Goal: Information Seeking & Learning: Learn about a topic

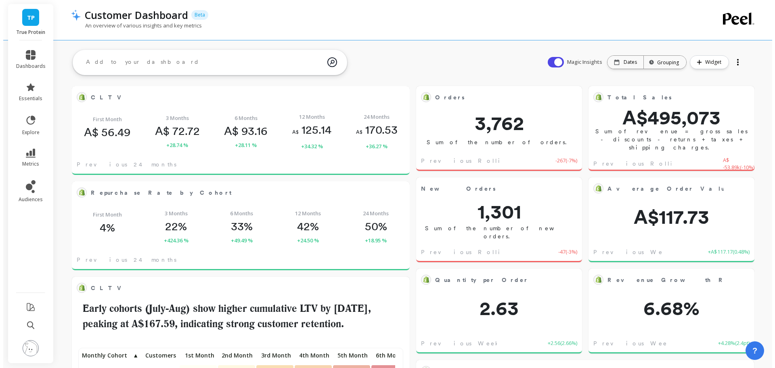
scroll to position [216, 309]
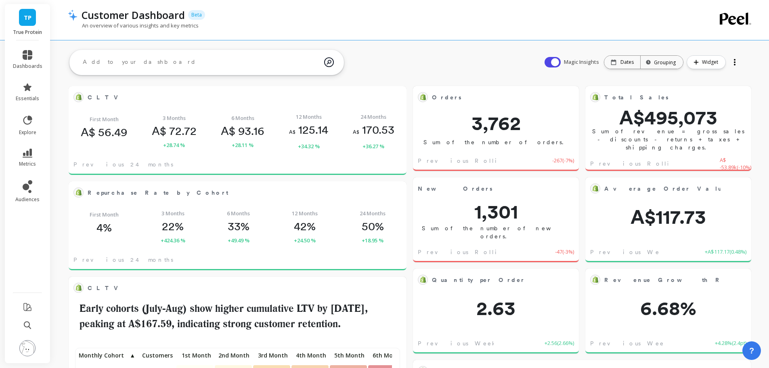
click at [27, 347] on img at bounding box center [27, 348] width 16 height 16
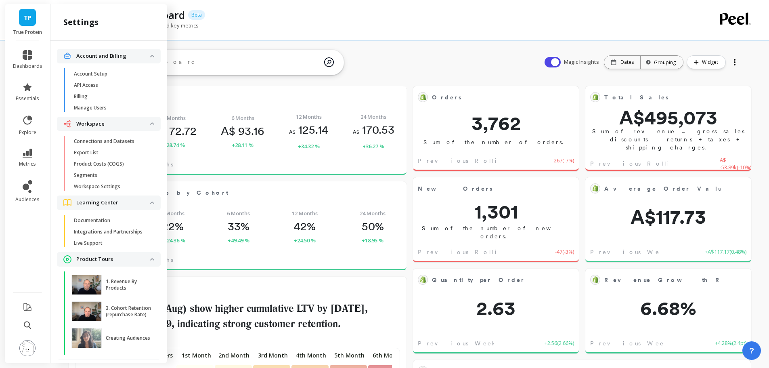
click at [106, 143] on p "Connections and Datasets" at bounding box center [104, 141] width 61 height 6
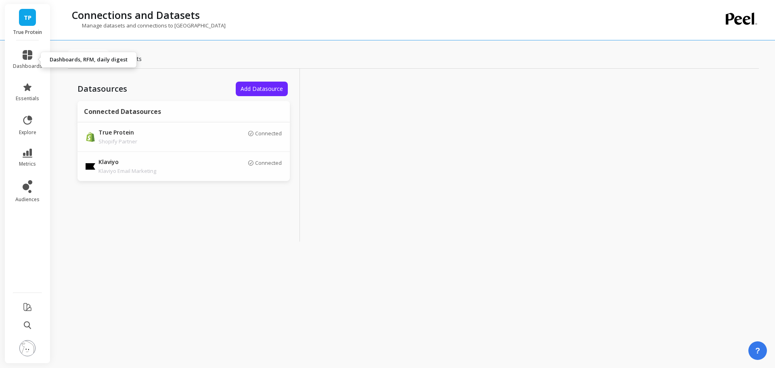
click at [30, 65] on span "dashboards" at bounding box center [27, 66] width 29 height 6
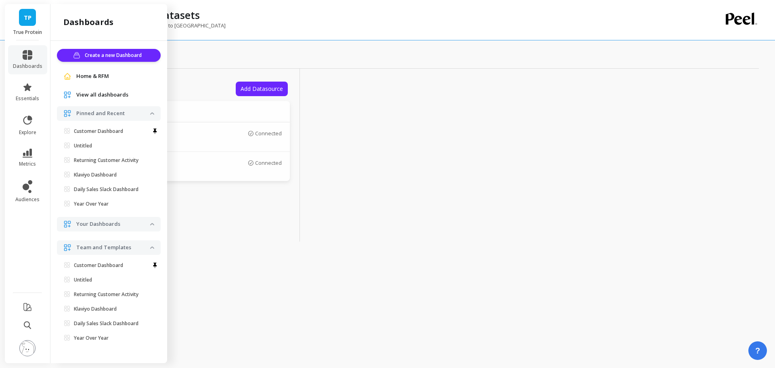
click at [110, 130] on p "Customer Dashboard" at bounding box center [98, 131] width 49 height 6
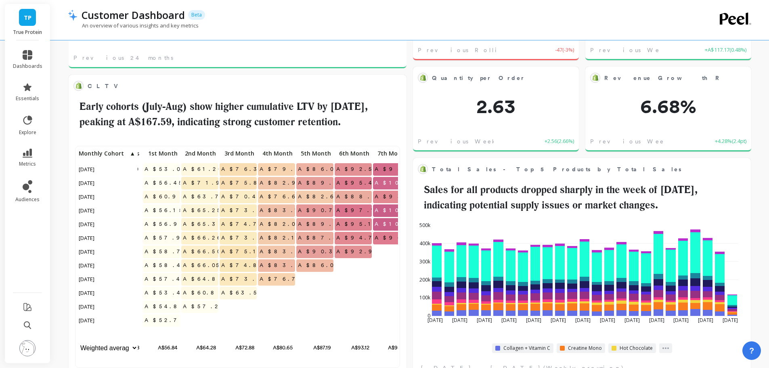
scroll to position [0, 40]
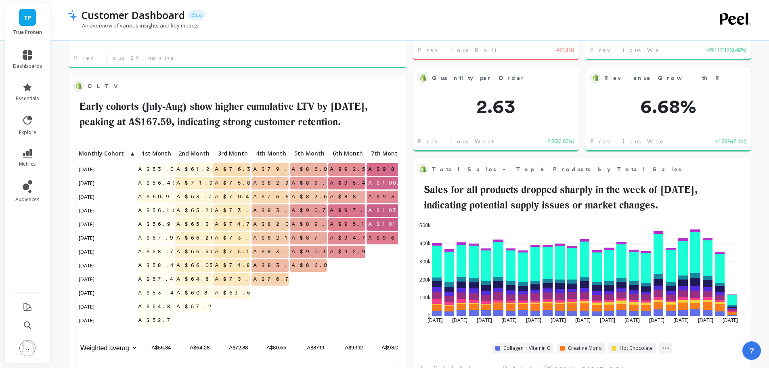
drag, startPoint x: 320, startPoint y: 302, endPoint x: 331, endPoint y: 298, distance: 12.4
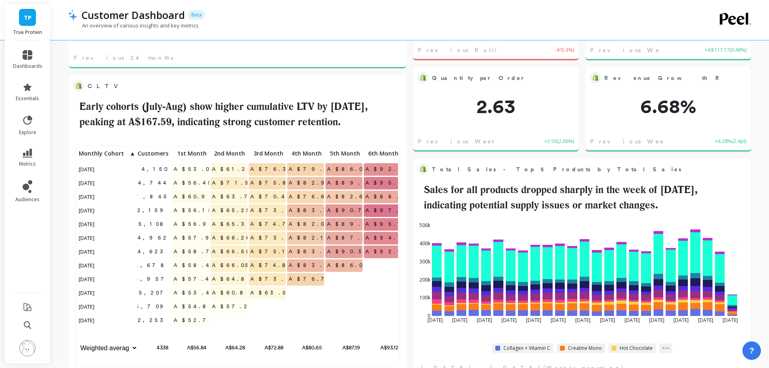
scroll to position [0, 0]
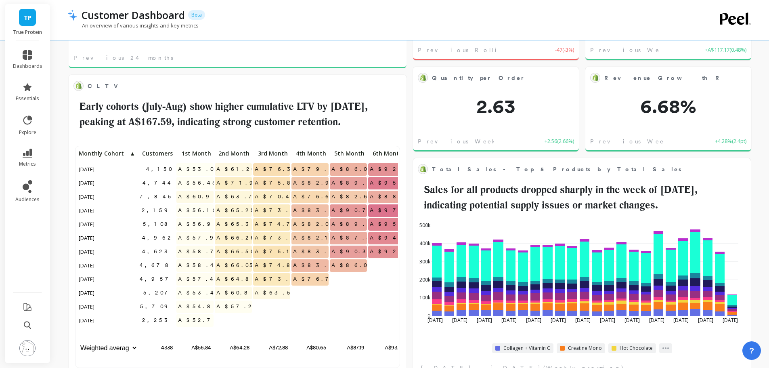
drag, startPoint x: 342, startPoint y: 296, endPoint x: 285, endPoint y: 300, distance: 56.6
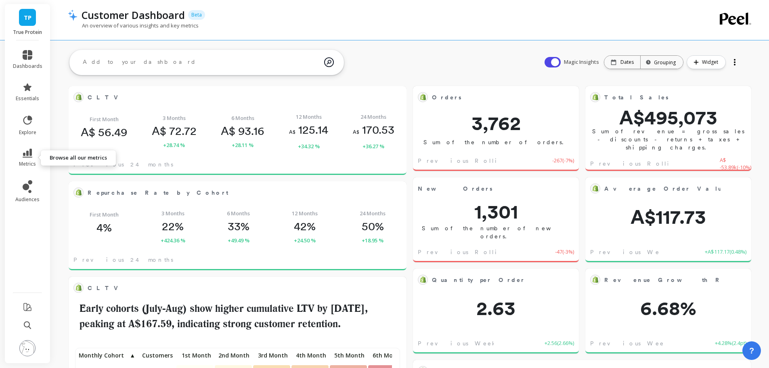
click at [31, 152] on icon at bounding box center [28, 153] width 10 height 9
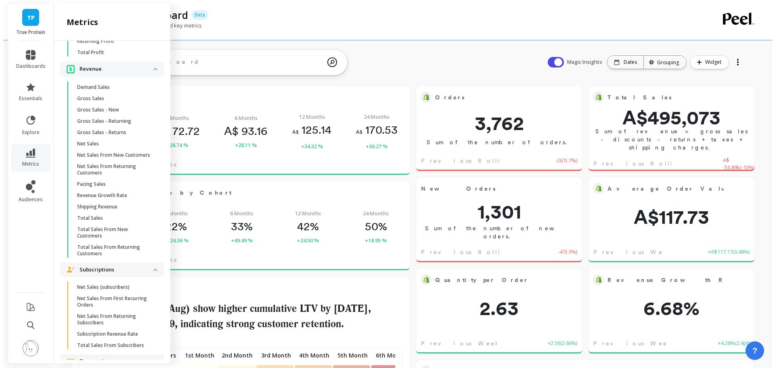
scroll to position [1504, 0]
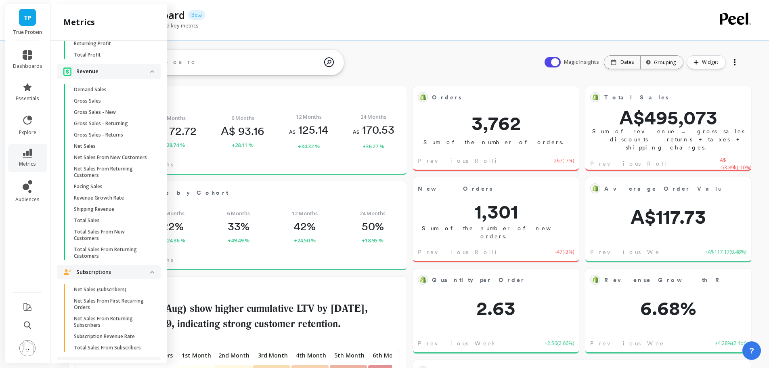
click at [86, 224] on p "Total Sales" at bounding box center [87, 220] width 26 height 6
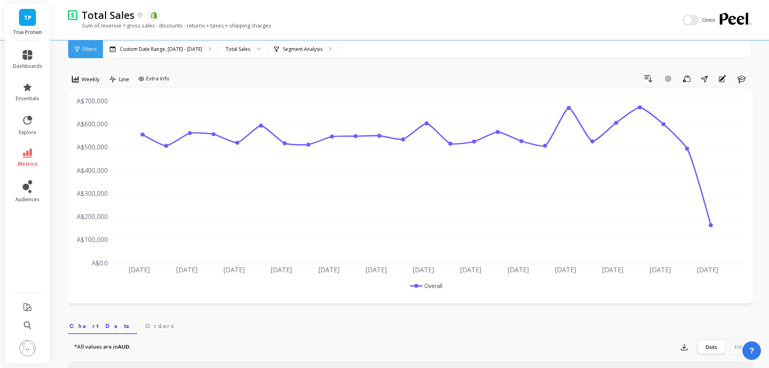
click at [241, 49] on div "Total Sales" at bounding box center [238, 49] width 25 height 8
click at [300, 52] on p "Segment Analysis" at bounding box center [303, 49] width 40 height 6
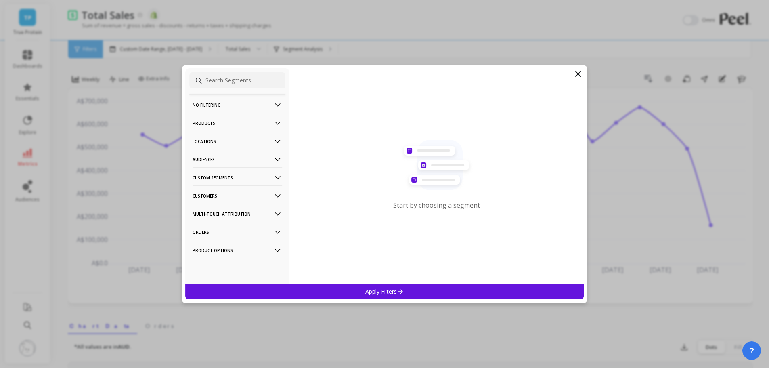
click at [206, 123] on p "Products" at bounding box center [238, 123] width 90 height 21
click at [217, 138] on p "Product Collections" at bounding box center [217, 138] width 47 height 7
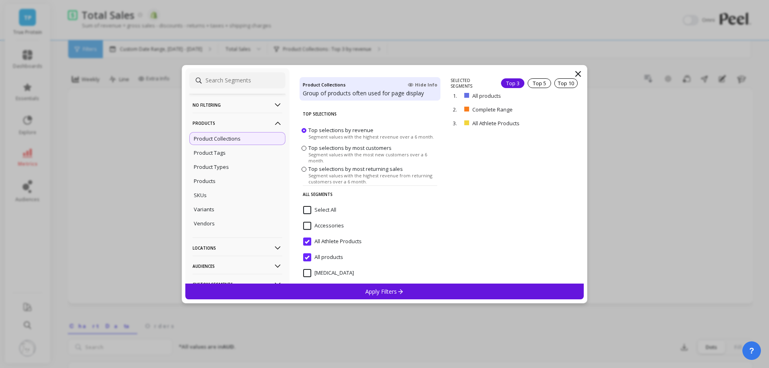
click at [218, 180] on div "Products" at bounding box center [237, 180] width 96 height 13
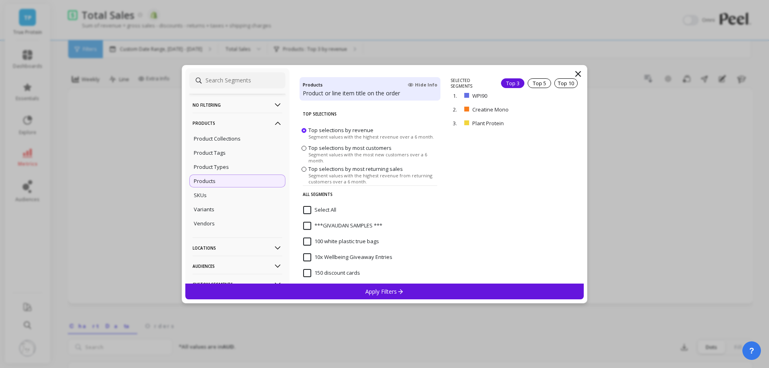
click at [531, 83] on div "Top 5" at bounding box center [539, 83] width 23 height 10
click at [387, 297] on div "Apply Filters" at bounding box center [384, 291] width 399 height 16
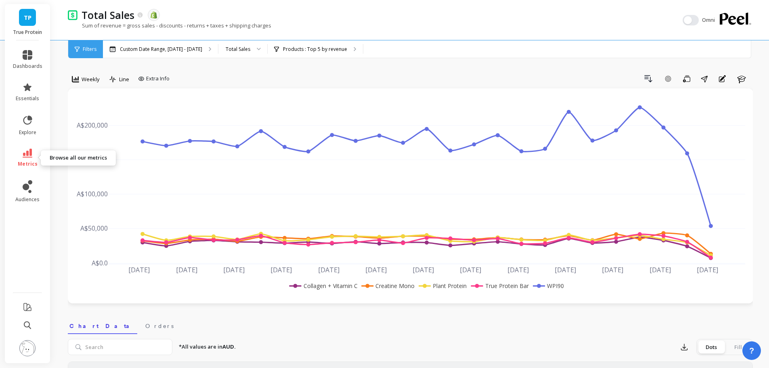
click at [29, 159] on link "metrics" at bounding box center [27, 158] width 29 height 19
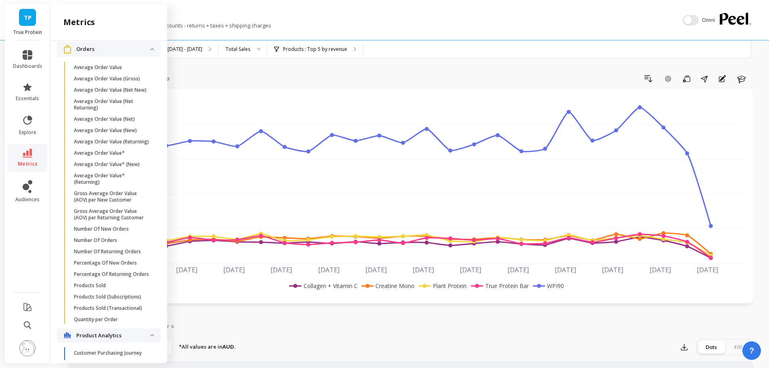
scroll to position [1063, 0]
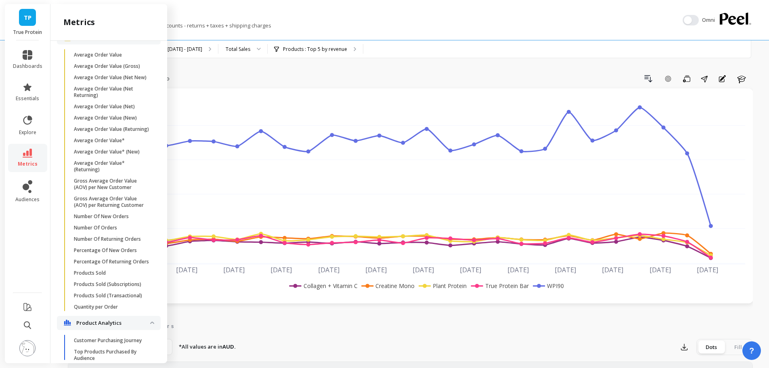
click at [109, 155] on p "Average Order Value* (New)" at bounding box center [107, 152] width 66 height 6
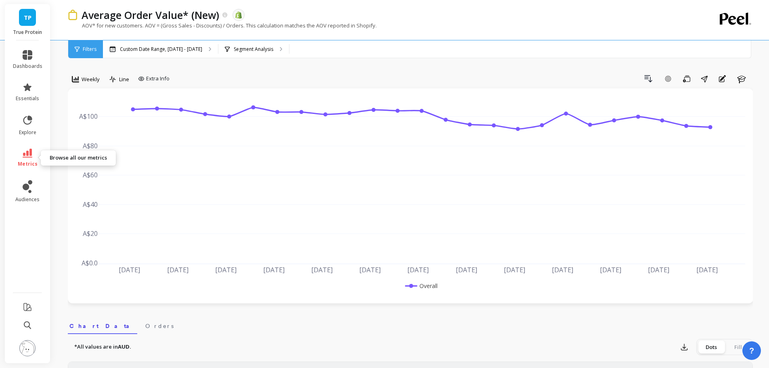
click at [33, 156] on link "metrics" at bounding box center [27, 158] width 29 height 19
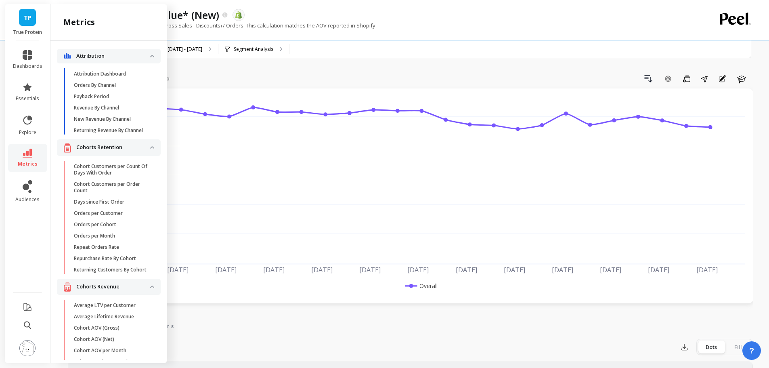
scroll to position [1063, 0]
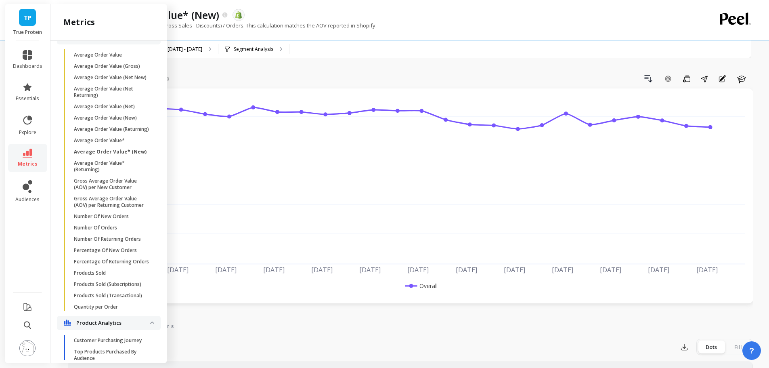
click at [140, 173] on p "Average Order Value* (Returning)" at bounding box center [112, 166] width 77 height 13
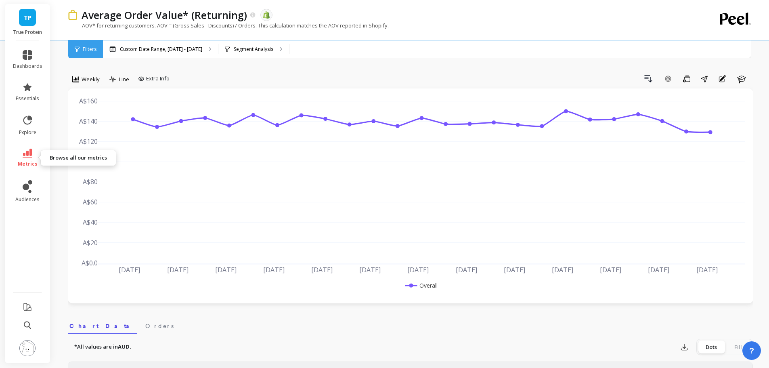
drag, startPoint x: 31, startPoint y: 158, endPoint x: 37, endPoint y: 155, distance: 6.1
click at [33, 157] on link "metrics" at bounding box center [27, 158] width 29 height 19
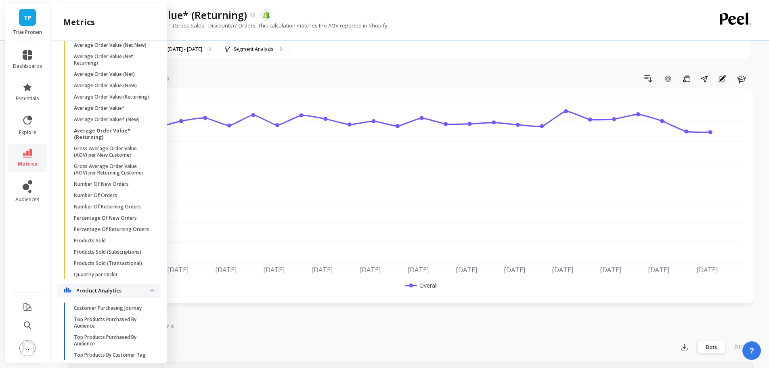
scroll to position [1109, 0]
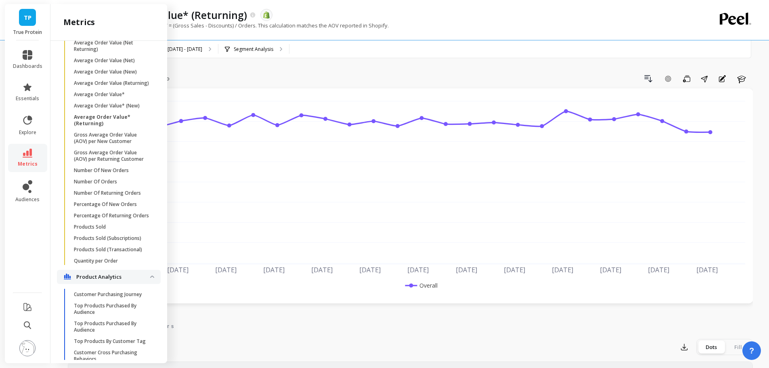
click at [25, 350] on img at bounding box center [27, 348] width 16 height 16
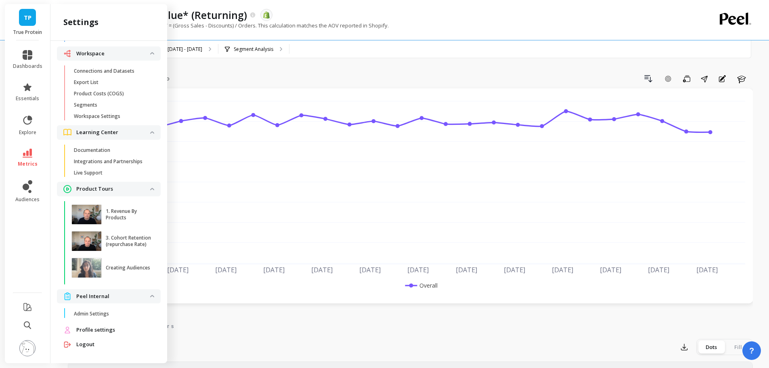
scroll to position [0, 0]
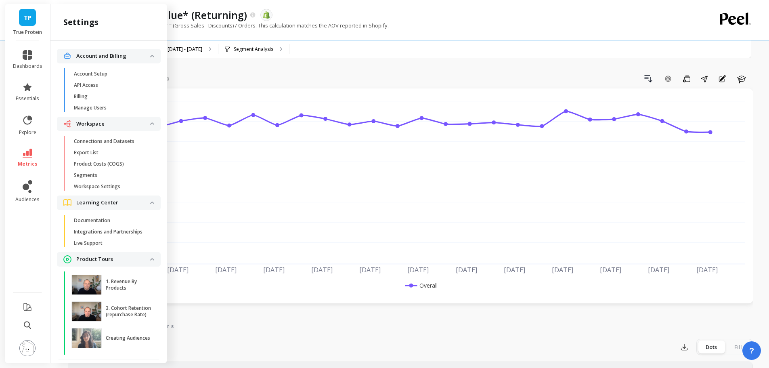
click at [108, 166] on p "Product Costs (COGS)" at bounding box center [99, 164] width 50 height 6
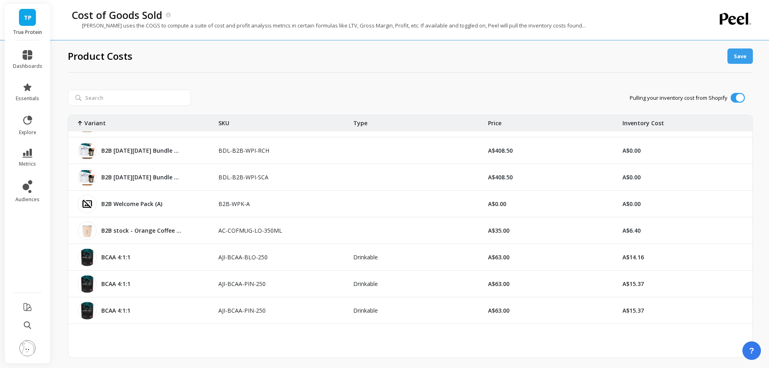
scroll to position [565, 0]
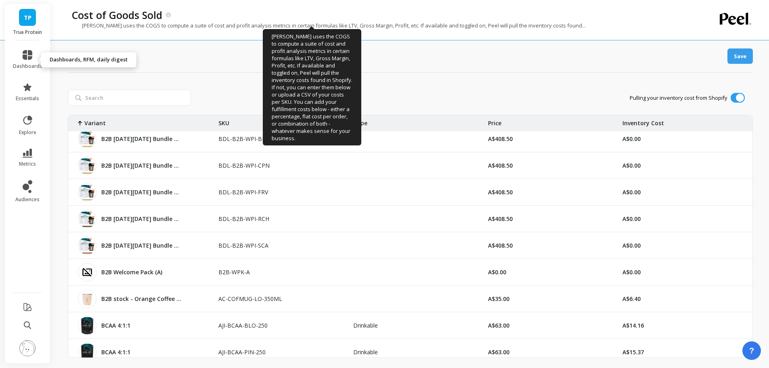
click at [35, 63] on span "dashboards" at bounding box center [27, 66] width 29 height 6
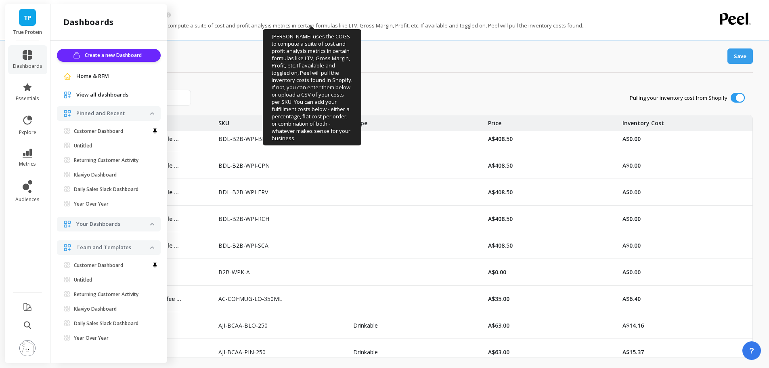
click at [101, 129] on p "Customer Dashboard" at bounding box center [98, 131] width 49 height 6
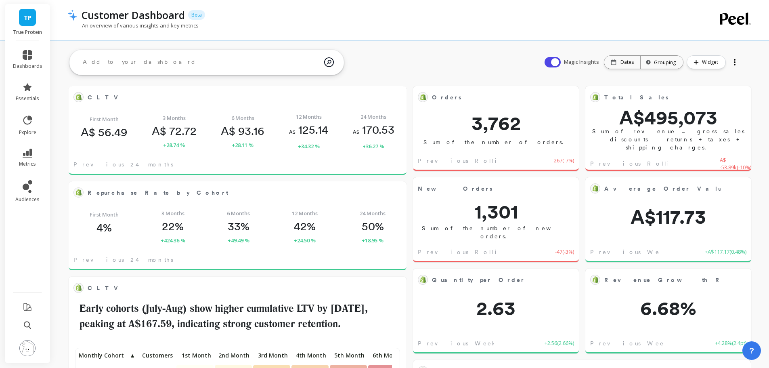
scroll to position [216, 309]
click at [33, 178] on li "audiences" at bounding box center [27, 191] width 39 height 32
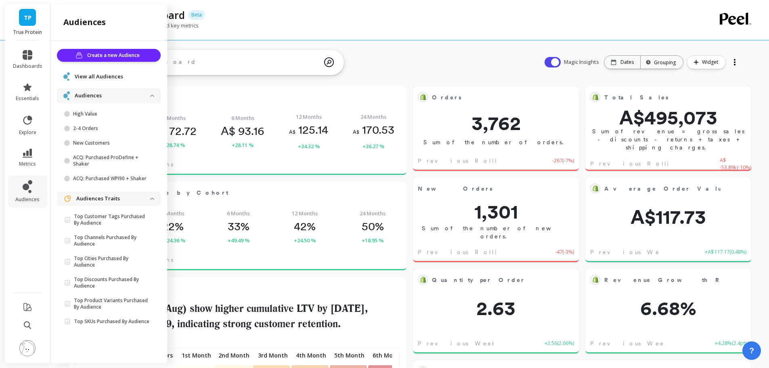
click at [114, 115] on p "High Value" at bounding box center [111, 114] width 77 height 6
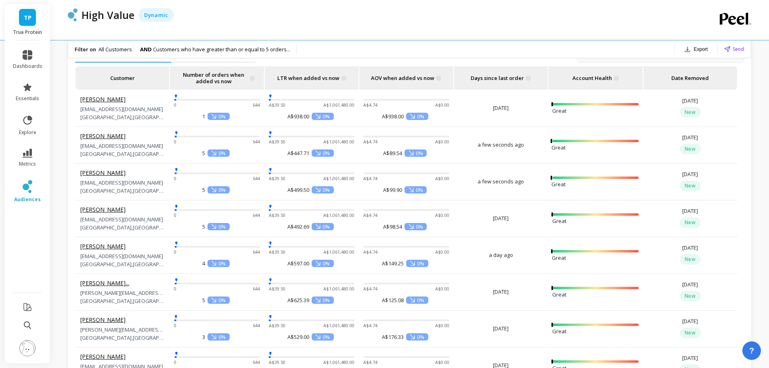
scroll to position [767, 0]
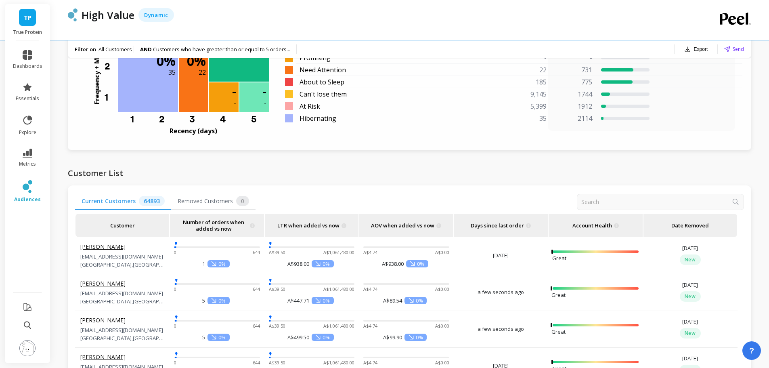
drag, startPoint x: 362, startPoint y: 168, endPoint x: 340, endPoint y: 172, distance: 22.5
click at [340, 172] on div "Customer List" at bounding box center [409, 175] width 683 height 19
drag, startPoint x: 338, startPoint y: 165, endPoint x: 302, endPoint y: 168, distance: 36.5
click at [302, 168] on div "Customer List" at bounding box center [409, 175] width 683 height 19
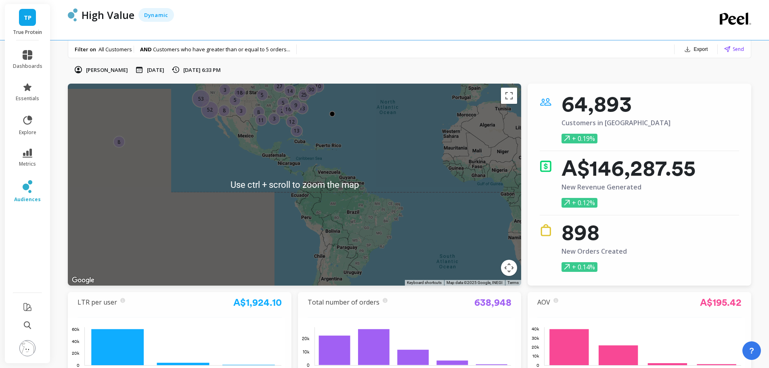
scroll to position [0, 0]
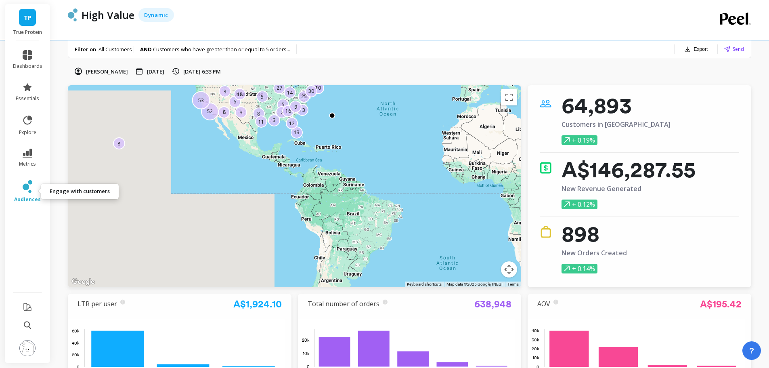
click at [29, 199] on span "audiences" at bounding box center [27, 199] width 27 height 6
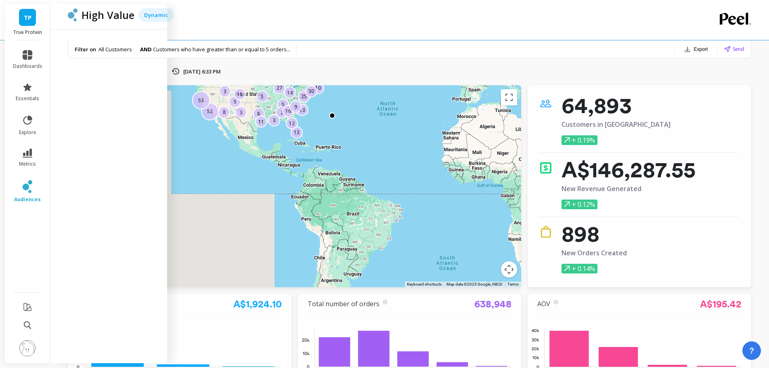
click at [437, 48] on div "All Customers AND Customers who have greater than or equal to 5 orders OR Custo…" at bounding box center [409, 49] width 683 height 18
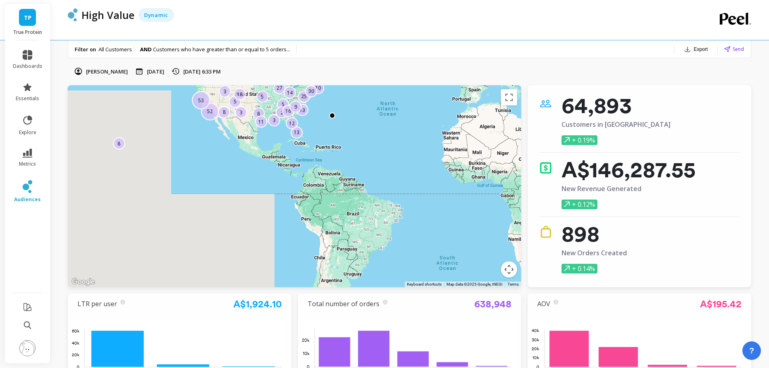
click at [434, 46] on div "All Customers AND Customers who have greater than or equal to 5 orders OR Custo…" at bounding box center [409, 49] width 683 height 18
click at [349, 28] on div "High Value Dynamic" at bounding box center [377, 20] width 619 height 40
click at [347, 50] on div "All Customers AND Customers who have greater than or equal to 5 orders OR Custo…" at bounding box center [409, 49] width 683 height 18
click at [347, 44] on div "All Customers AND Customers who have greater than or equal to 5 orders OR Custo…" at bounding box center [409, 49] width 683 height 18
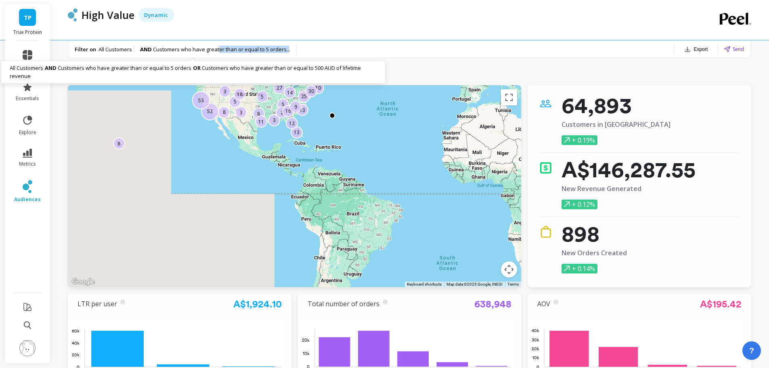
drag, startPoint x: 223, startPoint y: 49, endPoint x: 288, endPoint y: 45, distance: 65.5
click at [288, 46] on span "Customers who have greater than or equal to 5 orders ..." at bounding box center [221, 49] width 137 height 7
click at [289, 44] on div "All Customers AND Customers who have greater than or equal to 5 orders OR Custo…" at bounding box center [182, 49] width 228 height 18
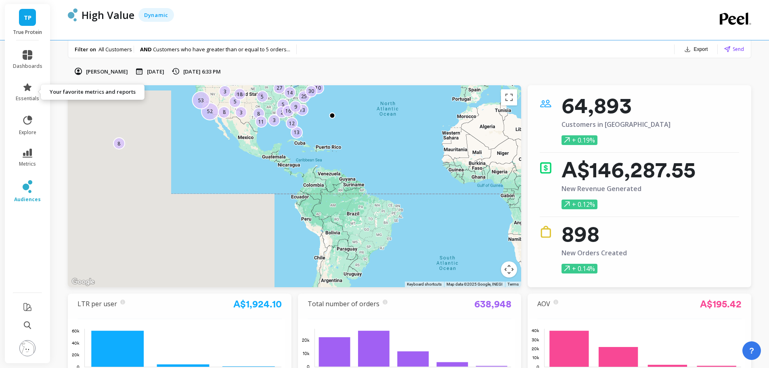
click at [34, 96] on span "essentials" at bounding box center [27, 98] width 23 height 6
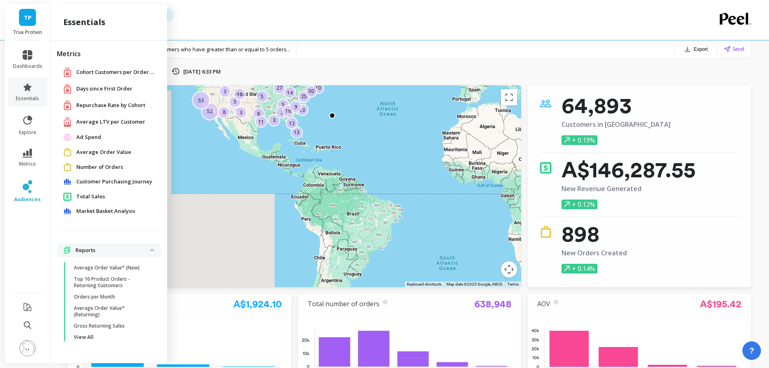
click at [124, 183] on span "Customer Purchasing Journey" at bounding box center [114, 182] width 76 height 8
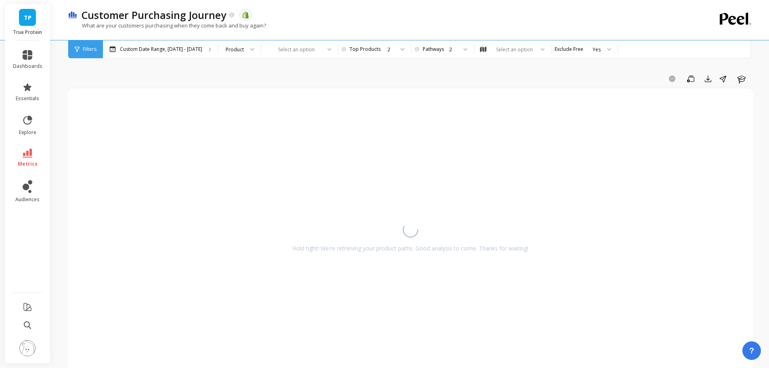
click at [438, 39] on div "Customer Purchasing Journey The data you are viewing comes from: Shopify What a…" at bounding box center [377, 20] width 619 height 40
click at [441, 45] on div "2" at bounding box center [446, 49] width 54 height 18
click at [445, 98] on div "3" at bounding box center [447, 102] width 44 height 8
click at [406, 79] on div "Add Goal Save Export Share Learn" at bounding box center [410, 78] width 685 height 13
click at [360, 48] on div "2" at bounding box center [374, 50] width 40 height 8
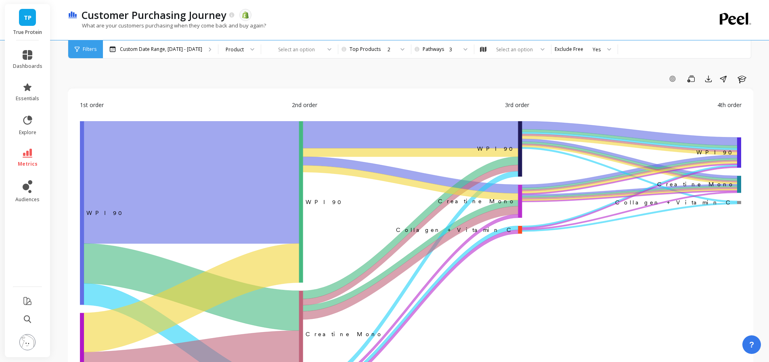
click at [436, 54] on div "3" at bounding box center [446, 49] width 54 height 18
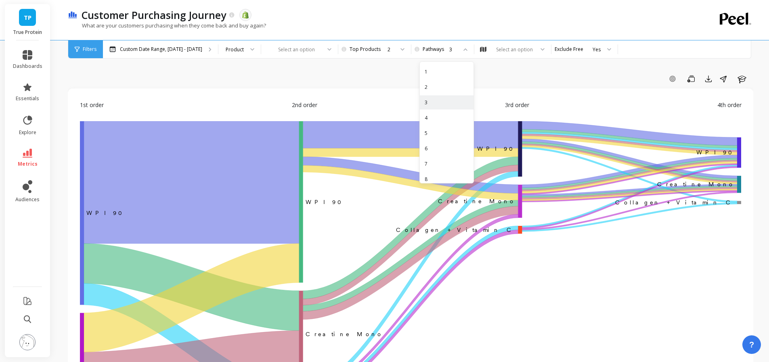
click at [441, 116] on div "4" at bounding box center [447, 118] width 44 height 8
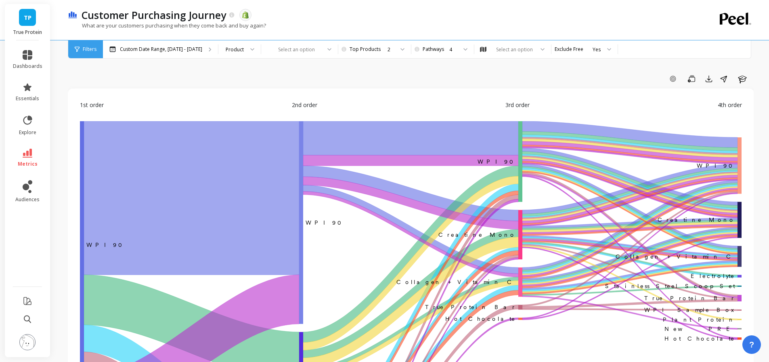
click at [505, 52] on div "Select an option" at bounding box center [514, 50] width 39 height 8
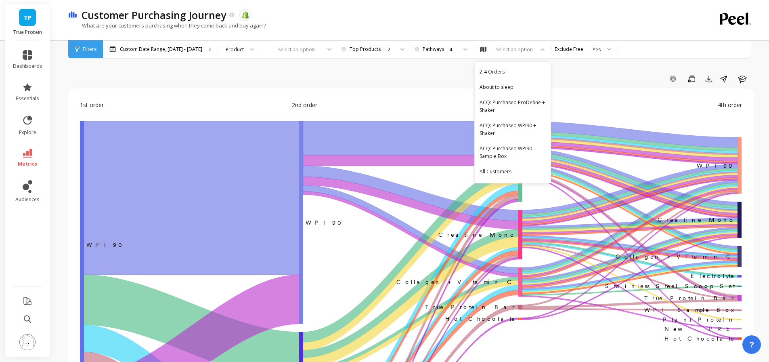
click at [440, 73] on div "Add Goal Save Export Share Learn" at bounding box center [411, 78] width 686 height 13
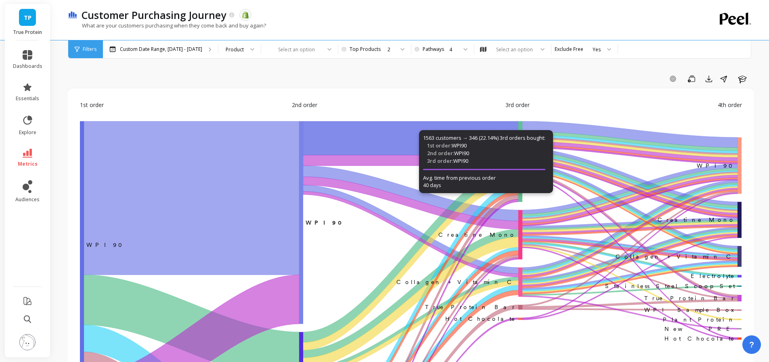
click at [344, 73] on div "Add Goal Save Export Share Learn" at bounding box center [411, 78] width 686 height 13
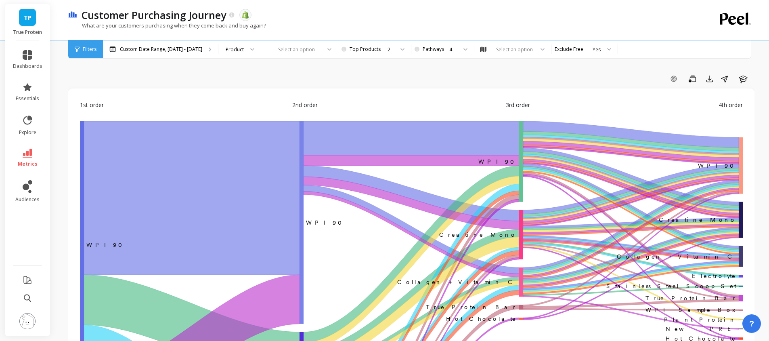
click at [458, 47] on div at bounding box center [463, 49] width 10 height 18
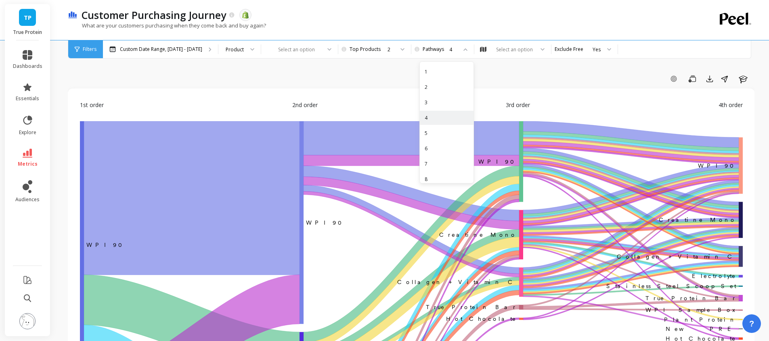
click at [437, 178] on div "8" at bounding box center [447, 179] width 44 height 8
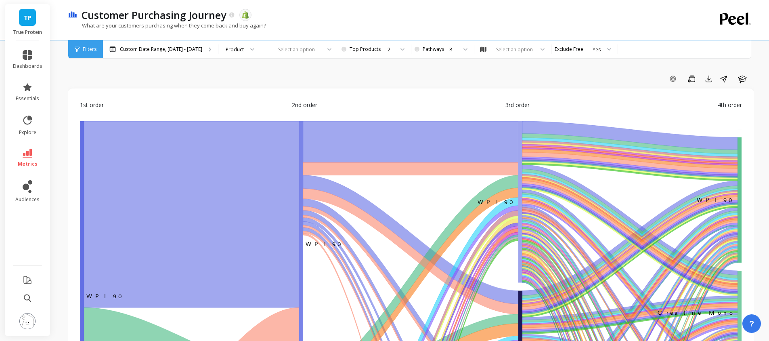
click at [436, 74] on div "Add Goal Save Export Share Learn" at bounding box center [411, 78] width 686 height 13
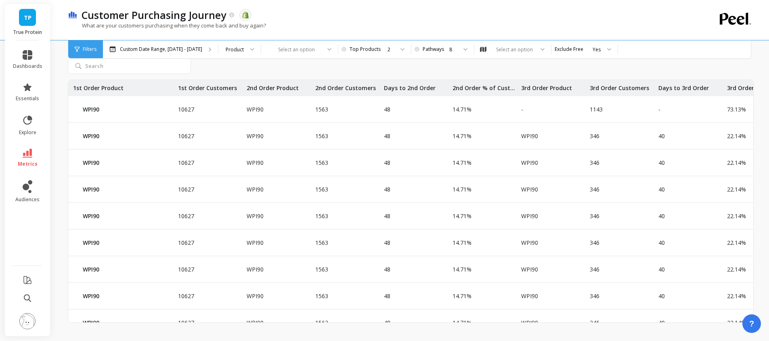
scroll to position [1028, 0]
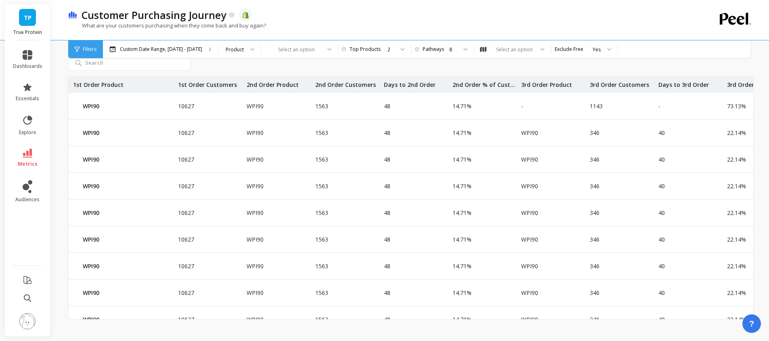
click at [237, 48] on div "Product" at bounding box center [235, 50] width 18 height 8
click at [233, 72] on div "Product" at bounding box center [240, 72] width 32 height 8
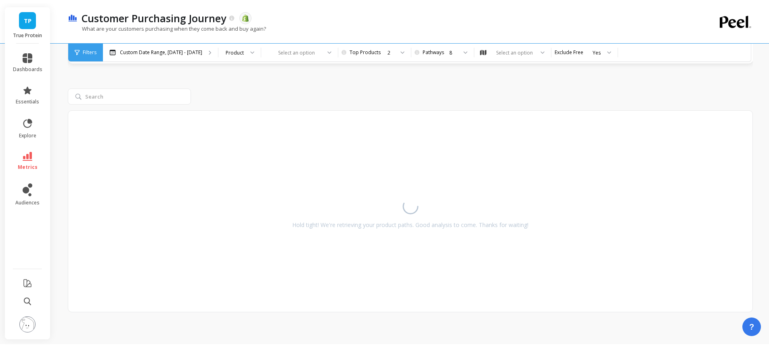
scroll to position [991, 0]
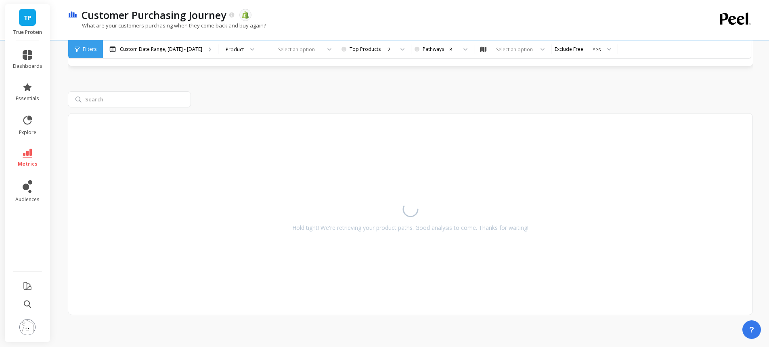
click at [298, 51] on div at bounding box center [294, 50] width 52 height 8
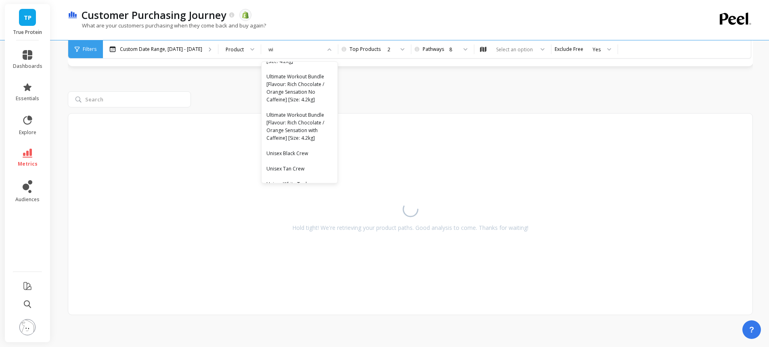
scroll to position [0, 0]
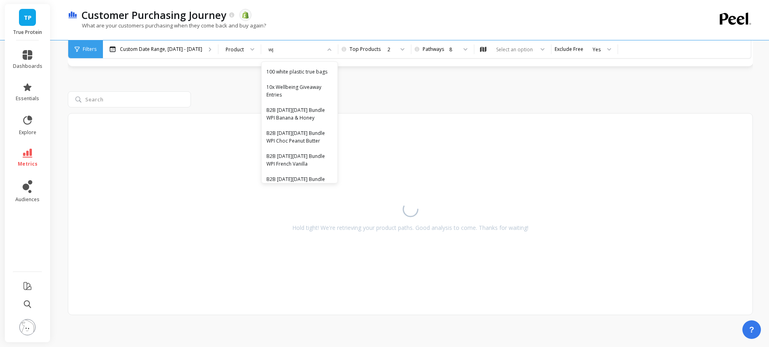
type input "wpi"
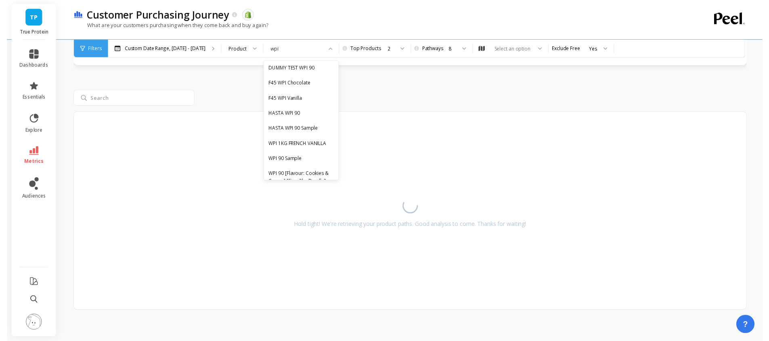
scroll to position [123, 0]
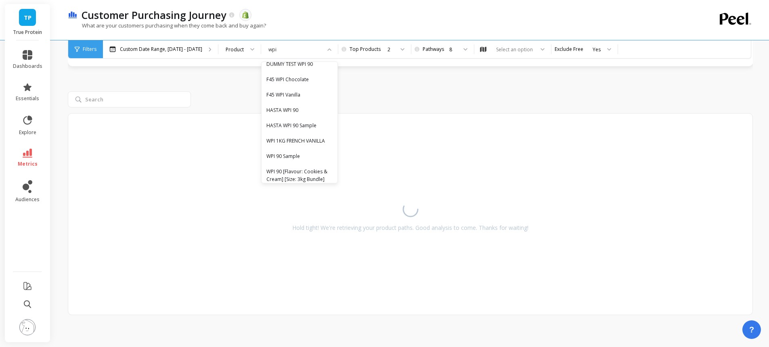
click at [302, 158] on div "WPI 90 Sample" at bounding box center [299, 156] width 66 height 8
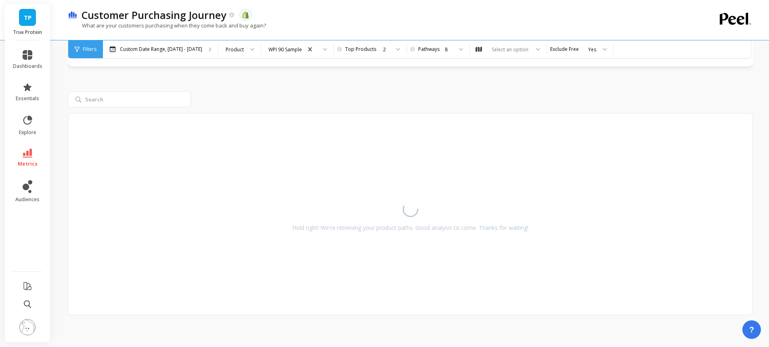
click at [314, 96] on div at bounding box center [410, 99] width 685 height 16
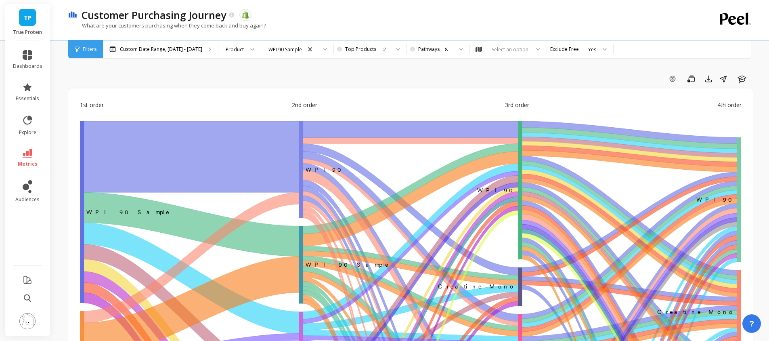
click at [445, 50] on div "8" at bounding box center [449, 50] width 8 height 8
click at [437, 105] on div "3" at bounding box center [442, 102] width 44 height 8
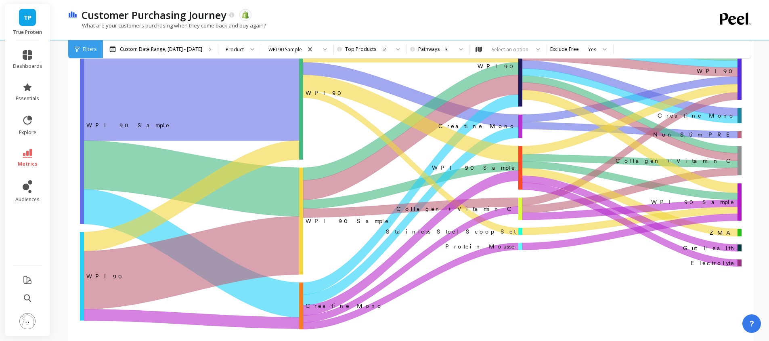
scroll to position [81, 0]
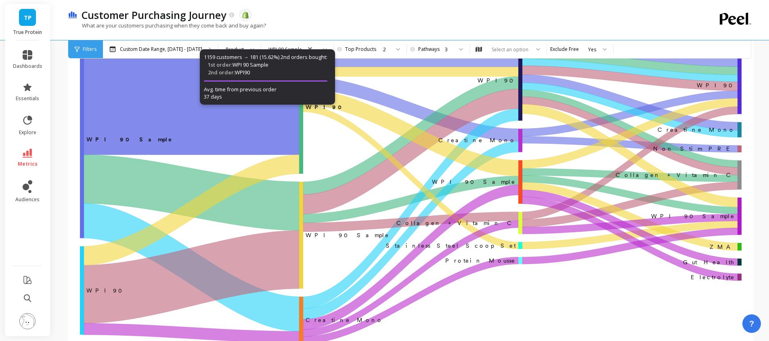
click at [465, 4] on div "Customer Purchasing Journey The data you are viewing comes from: Shopify What a…" at bounding box center [377, 20] width 619 height 40
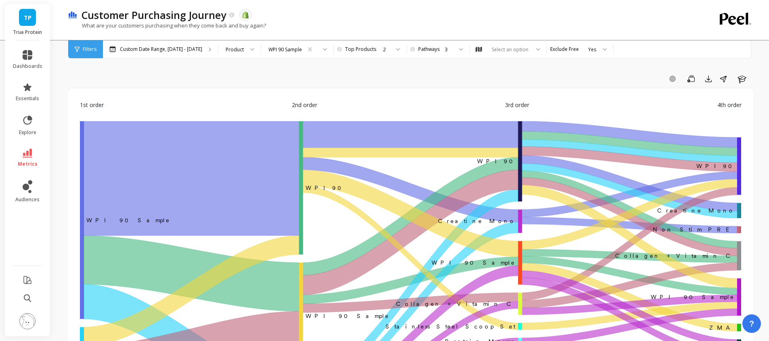
click at [294, 78] on div "Add Goal Save Export Share Learn" at bounding box center [410, 78] width 685 height 13
click at [288, 76] on div "Add Goal Save Export Share Learn" at bounding box center [410, 78] width 685 height 13
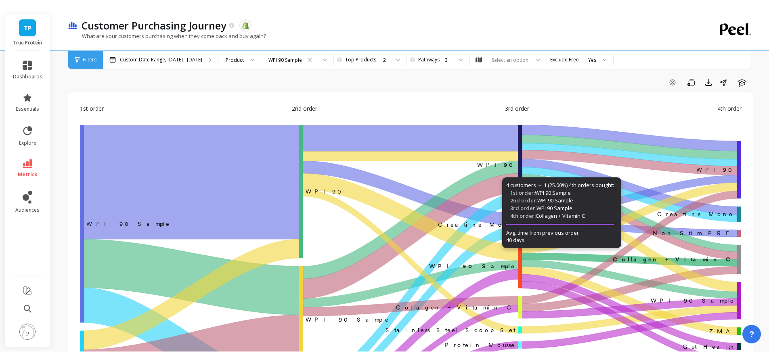
scroll to position [3, 0]
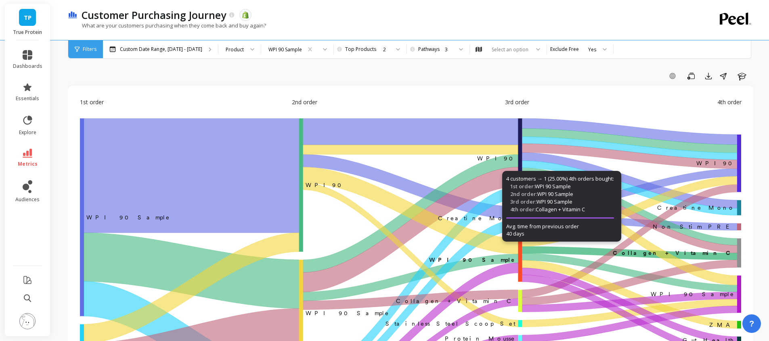
click at [418, 12] on div "Customer Purchasing Journey The data you are viewing comes from: Shopify" at bounding box center [382, 15] width 609 height 14
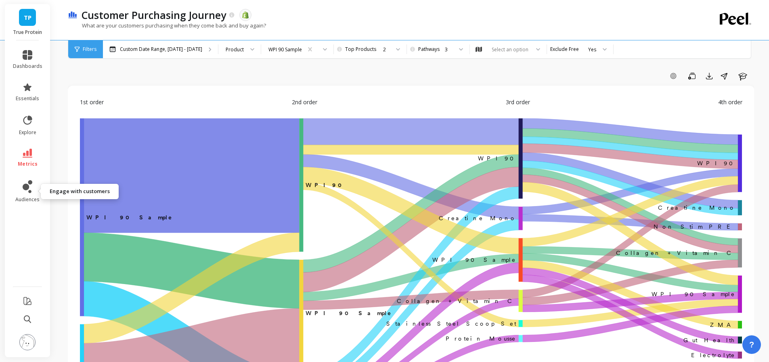
click at [30, 186] on icon at bounding box center [28, 186] width 10 height 13
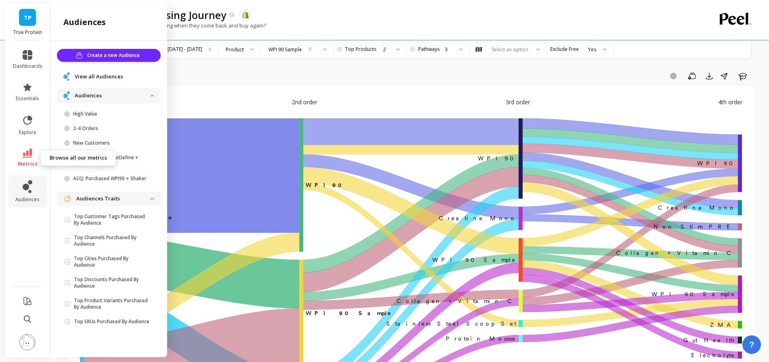
click at [26, 151] on icon at bounding box center [28, 153] width 10 height 9
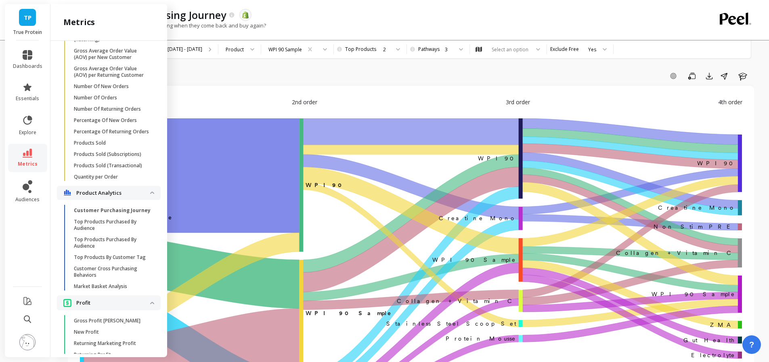
scroll to position [1220, 0]
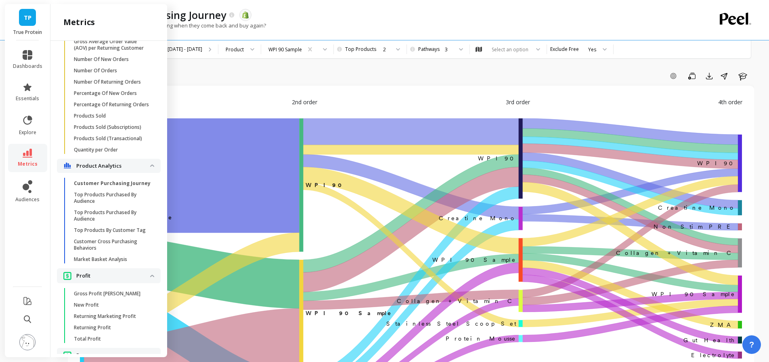
click at [115, 251] on p "Customer Cross Purchasing Behaviors" at bounding box center [112, 244] width 77 height 13
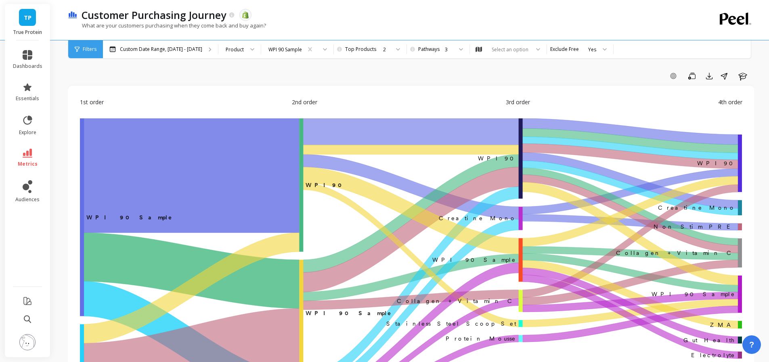
scroll to position [0, 0]
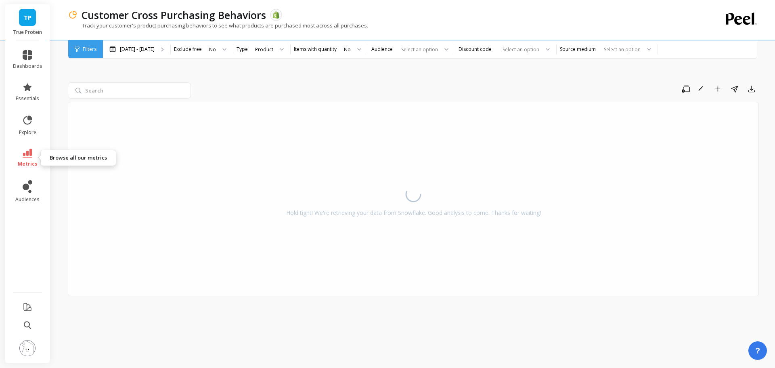
click at [36, 159] on link "metrics" at bounding box center [27, 158] width 29 height 19
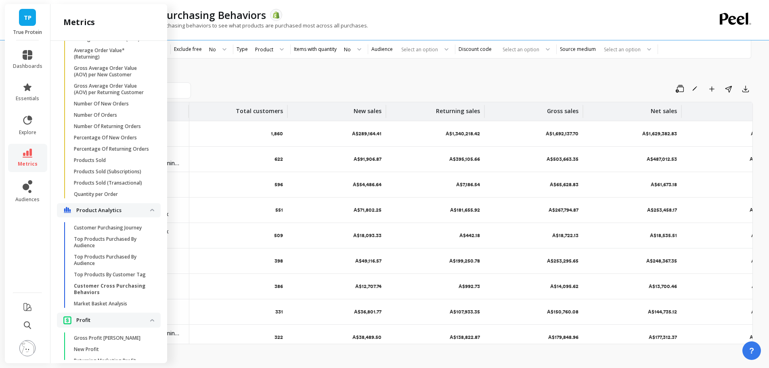
scroll to position [1079, 0]
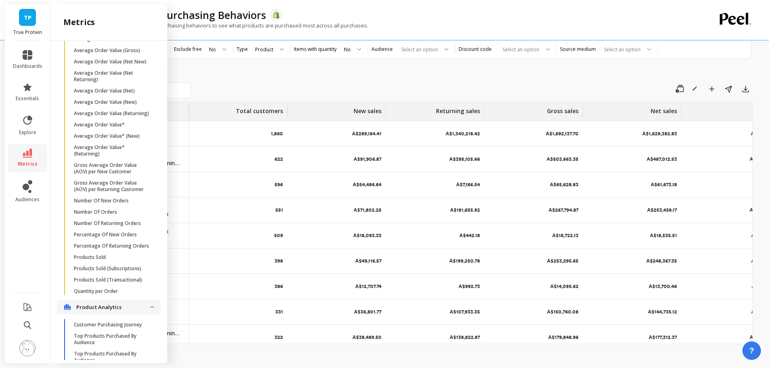
click at [264, 74] on div "Save Rename Add to Dashboard Share Export Products Total customers New sales Re…" at bounding box center [410, 203] width 685 height 323
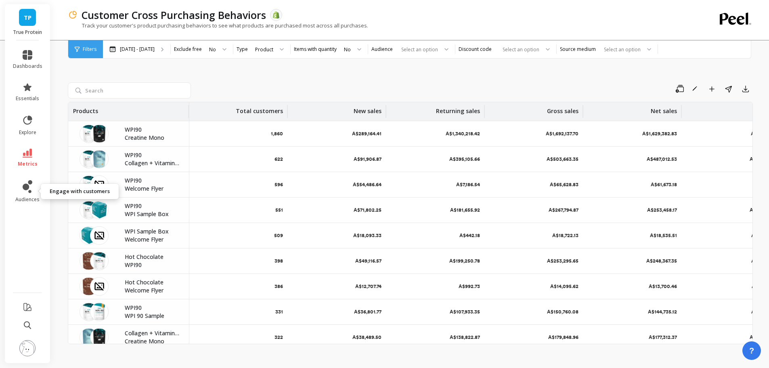
click at [31, 186] on icon at bounding box center [28, 186] width 10 height 13
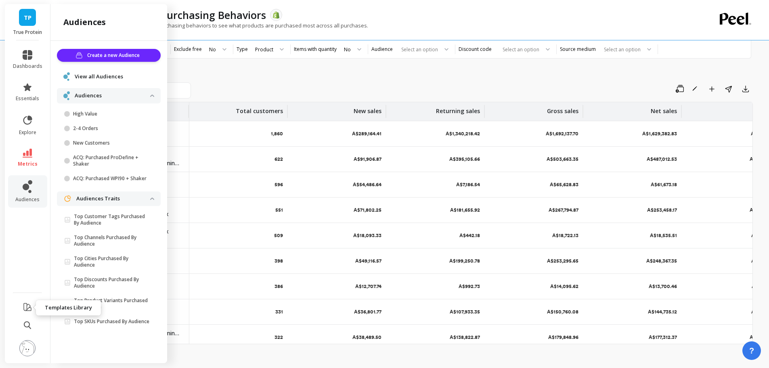
click at [26, 310] on icon at bounding box center [27, 306] width 7 height 7
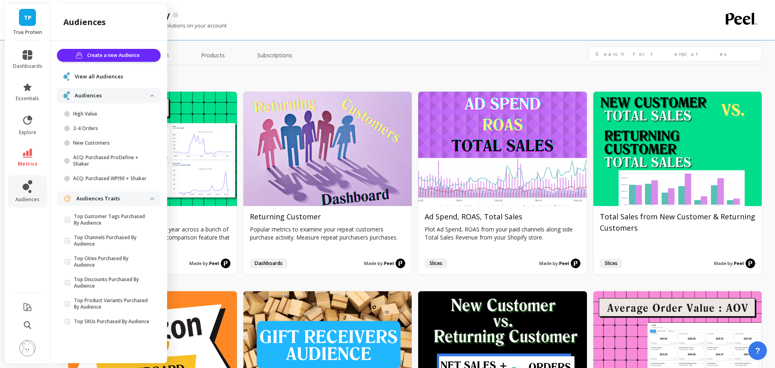
click at [248, 17] on div "Templates Library" at bounding box center [385, 15] width 615 height 14
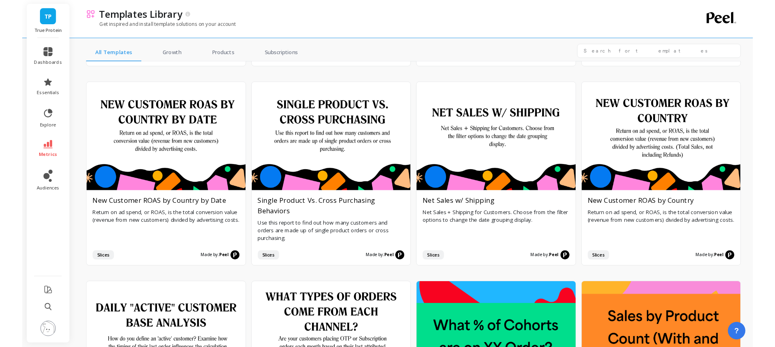
scroll to position [1817, 0]
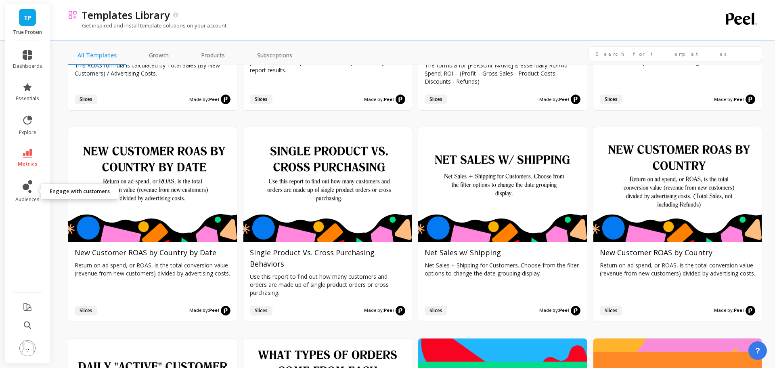
click at [27, 184] on icon at bounding box center [26, 187] width 6 height 6
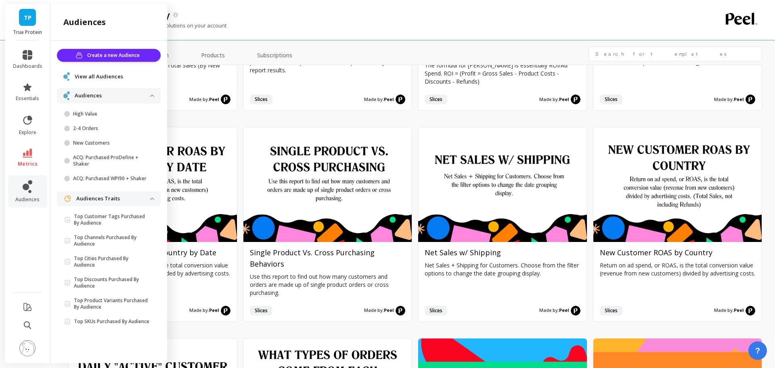
click at [24, 15] on span "TP" at bounding box center [28, 17] width 8 height 9
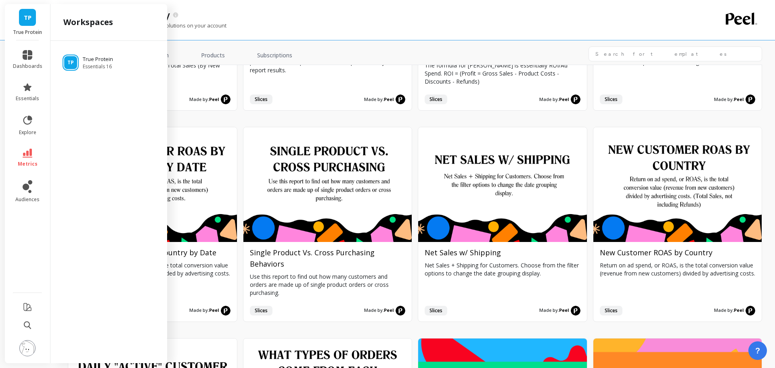
click at [130, 119] on div "TP True Protein Essentials 16" at bounding box center [108, 200] width 117 height 319
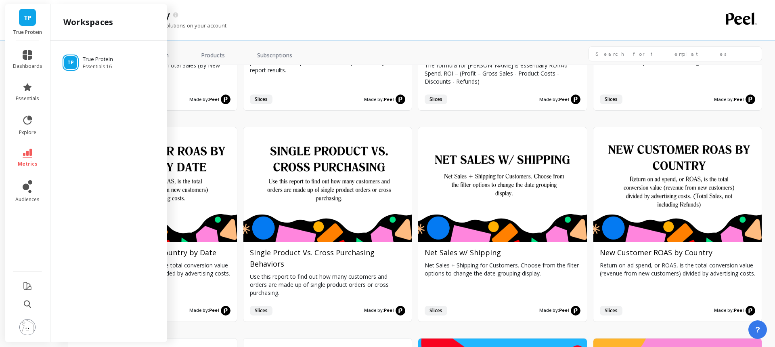
click at [30, 325] on img at bounding box center [27, 327] width 16 height 16
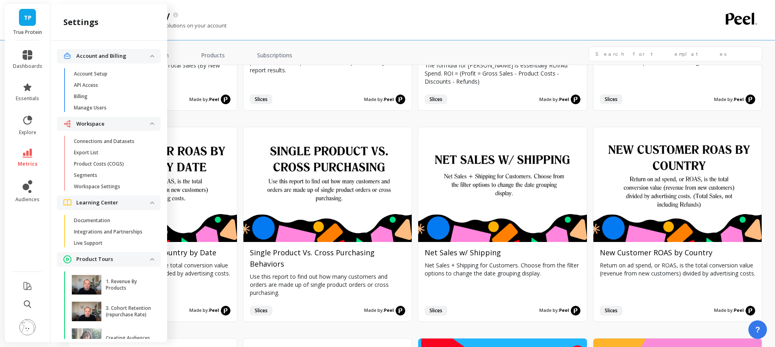
click at [105, 139] on p "Connections and Datasets" at bounding box center [104, 141] width 61 height 6
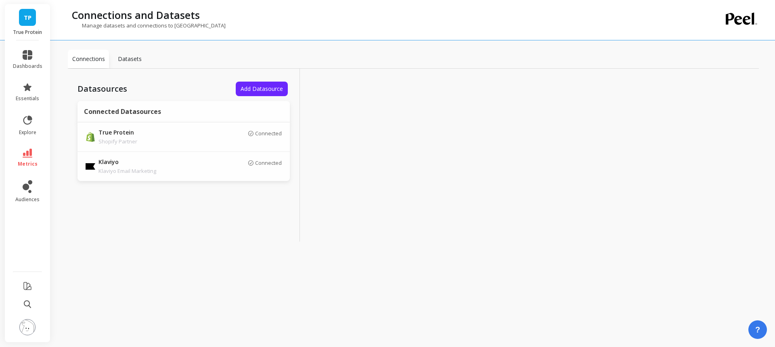
click at [260, 87] on span "Add Datasource" at bounding box center [262, 89] width 42 height 8
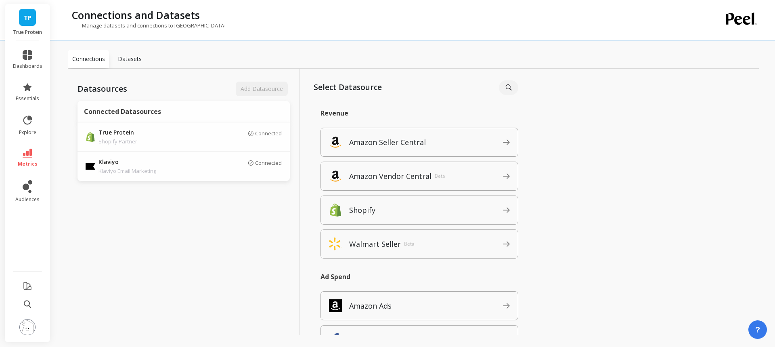
click at [23, 17] on link "TP" at bounding box center [27, 17] width 17 height 17
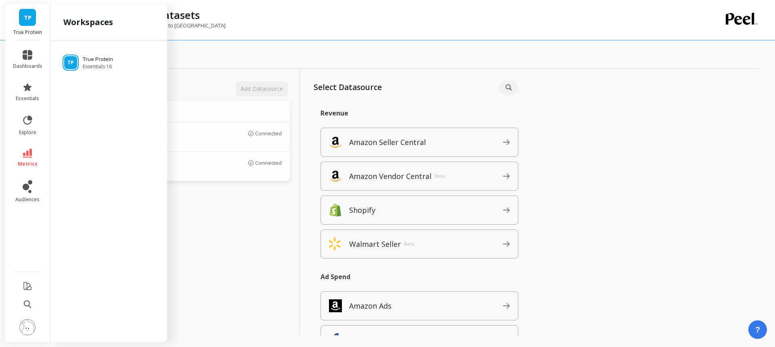
click at [80, 87] on div "TP True Protein Essentials 16" at bounding box center [108, 190] width 117 height 298
click at [188, 59] on div "Connections Datasets" at bounding box center [413, 59] width 691 height 19
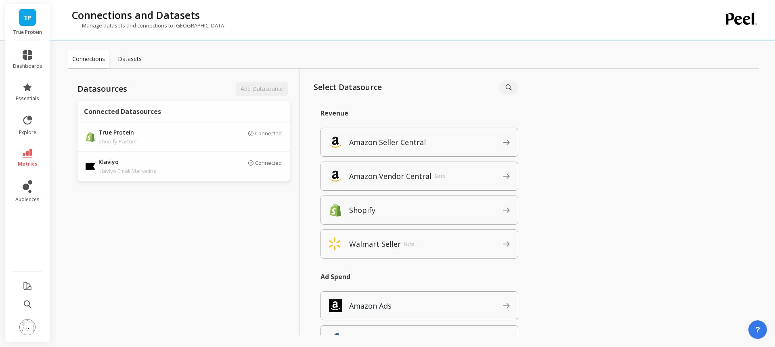
click at [124, 57] on p "Datasets" at bounding box center [130, 59] width 24 height 8
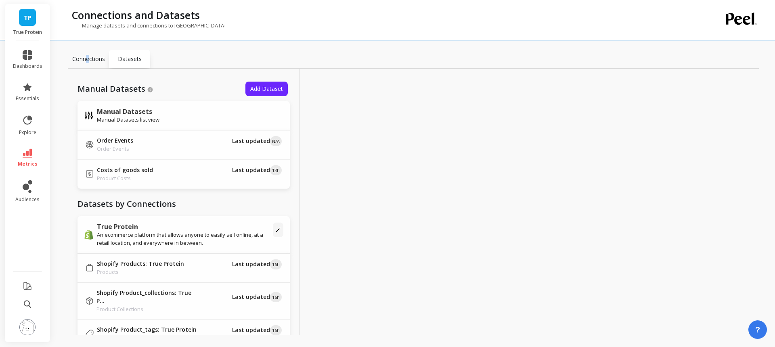
click at [87, 55] on p "Connections" at bounding box center [88, 59] width 33 height 8
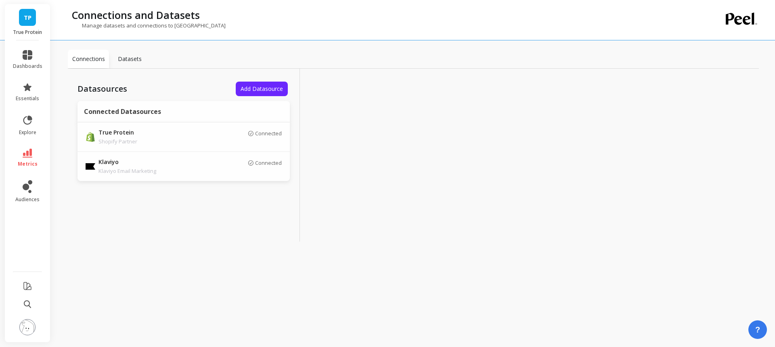
click at [28, 20] on span "TP" at bounding box center [28, 17] width 8 height 9
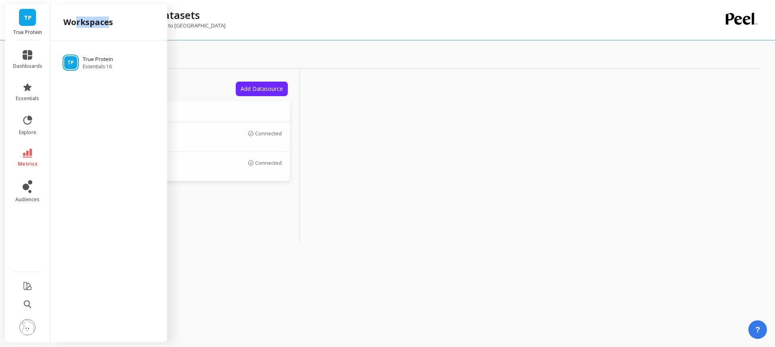
drag, startPoint x: 75, startPoint y: 21, endPoint x: 106, endPoint y: 21, distance: 30.7
click at [106, 21] on h2 "workspaces" at bounding box center [88, 22] width 50 height 11
drag, startPoint x: 80, startPoint y: 82, endPoint x: 111, endPoint y: 82, distance: 30.7
click at [111, 82] on div "TP True Protein Essentials 16" at bounding box center [108, 190] width 117 height 298
click at [90, 79] on div "TP True Protein Essentials 16" at bounding box center [108, 190] width 117 height 298
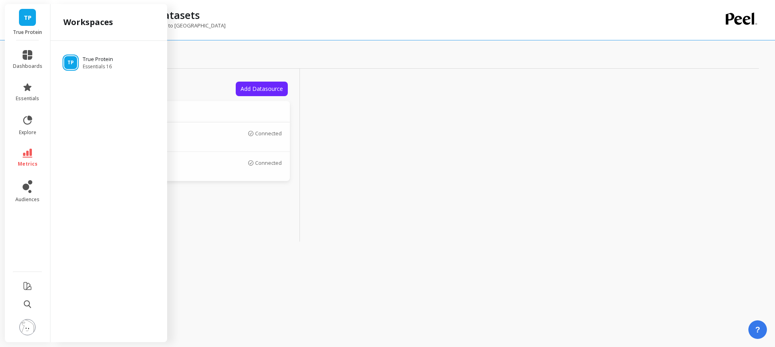
click at [102, 99] on div "TP True Protein Essentials 16" at bounding box center [108, 190] width 117 height 298
drag, startPoint x: 113, startPoint y: 80, endPoint x: 91, endPoint y: 118, distance: 43.8
click at [91, 118] on div "TP True Protein Essentials 16" at bounding box center [108, 190] width 117 height 298
click at [130, 98] on div "TP True Protein Essentials 16" at bounding box center [108, 190] width 117 height 298
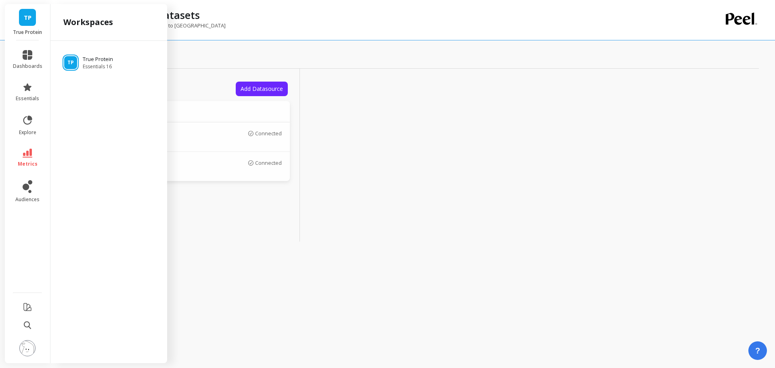
click at [197, 57] on div "Connections Datasets" at bounding box center [413, 59] width 691 height 19
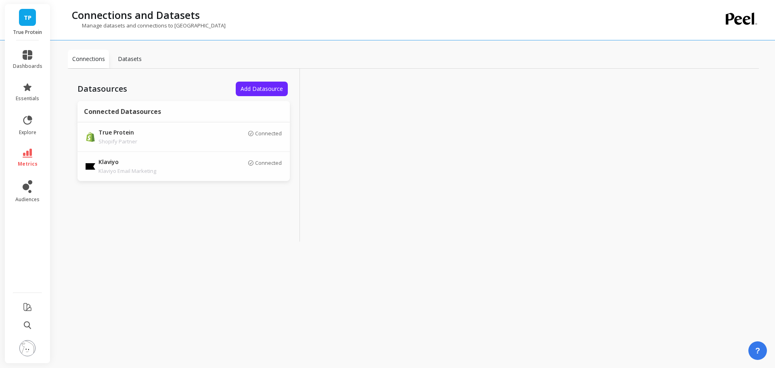
click at [139, 57] on p "Datasets" at bounding box center [130, 59] width 24 height 8
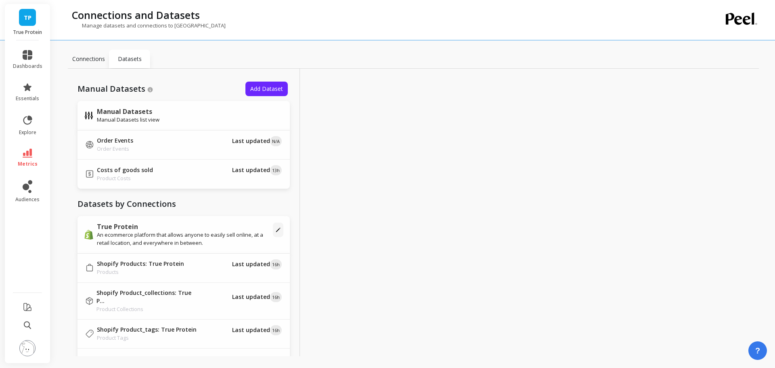
click at [272, 87] on span "Add Dataset" at bounding box center [266, 89] width 33 height 8
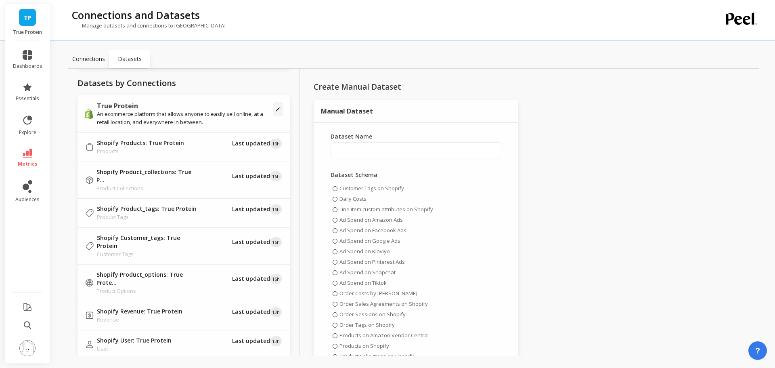
scroll to position [121, 0]
click at [290, 109] on div "Manual Datasets Add Dataset Manual Datasets Manual Datasets list view Order Eve…" at bounding box center [184, 225] width 232 height 312
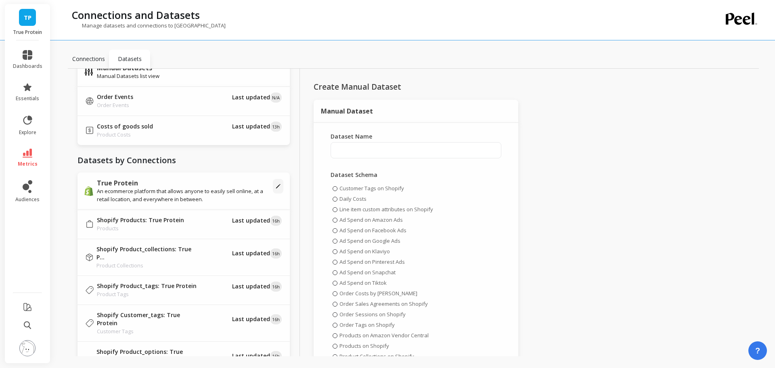
scroll to position [0, 0]
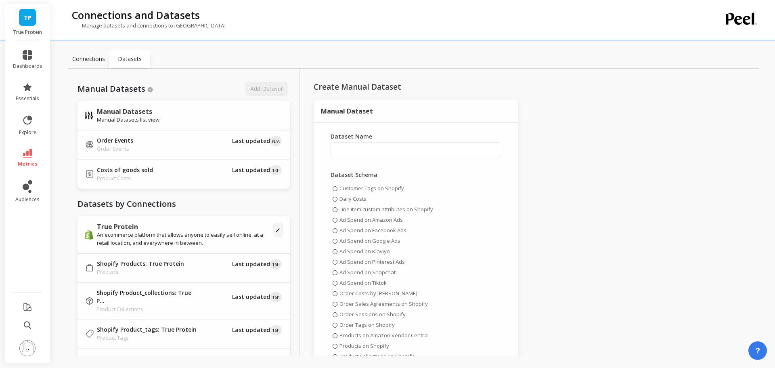
click at [83, 55] on p "Connections" at bounding box center [88, 59] width 33 height 8
